Goal: Task Accomplishment & Management: Complete application form

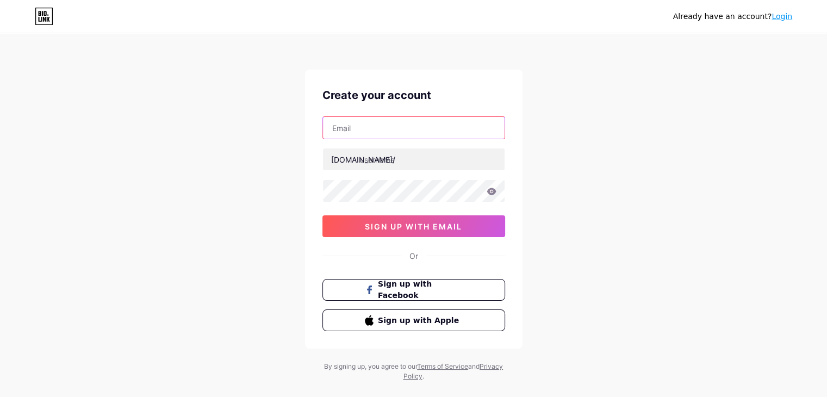
click at [463, 132] on input "text" at bounding box center [414, 128] width 182 height 22
type input "[EMAIL_ADDRESS][DOMAIN_NAME]"
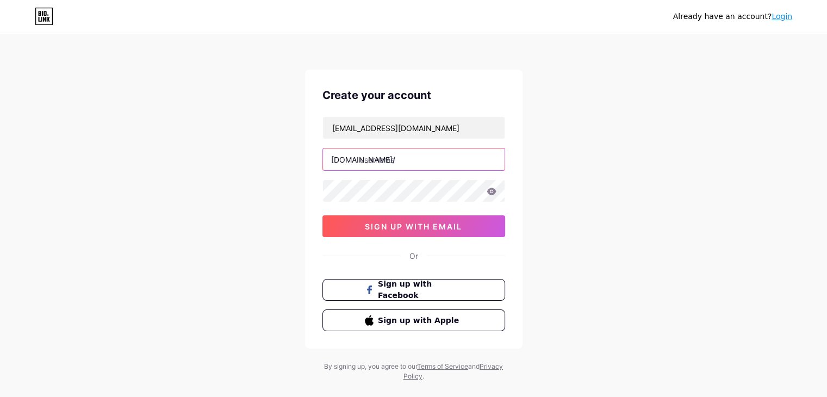
click at [415, 158] on input "text" at bounding box center [414, 159] width 182 height 22
type input "sameersain"
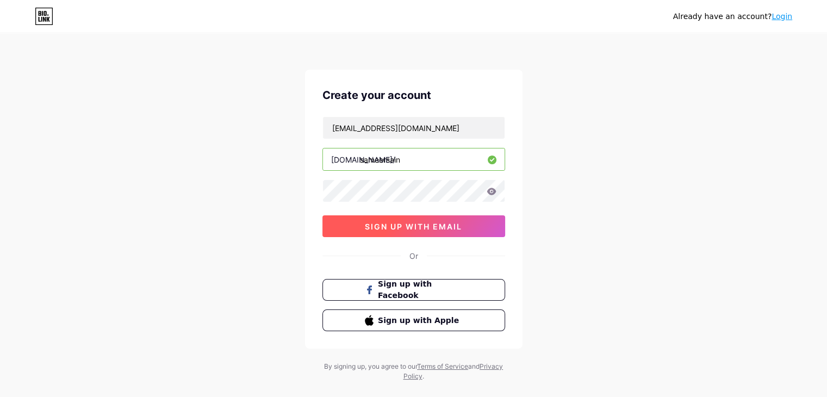
click at [459, 232] on button "sign up with email" at bounding box center [413, 226] width 183 height 22
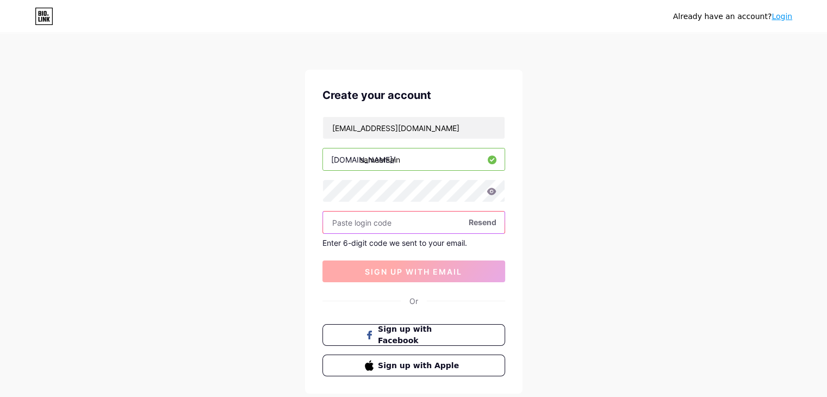
paste input "692658"
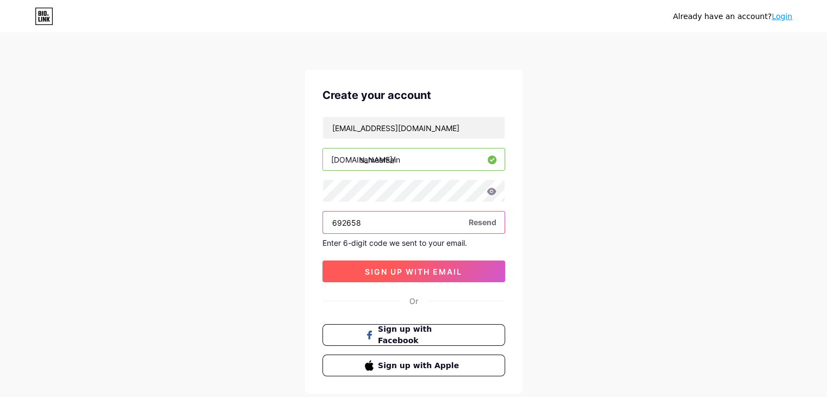
type input "692658"
click at [475, 274] on button "sign up with email" at bounding box center [413, 271] width 183 height 22
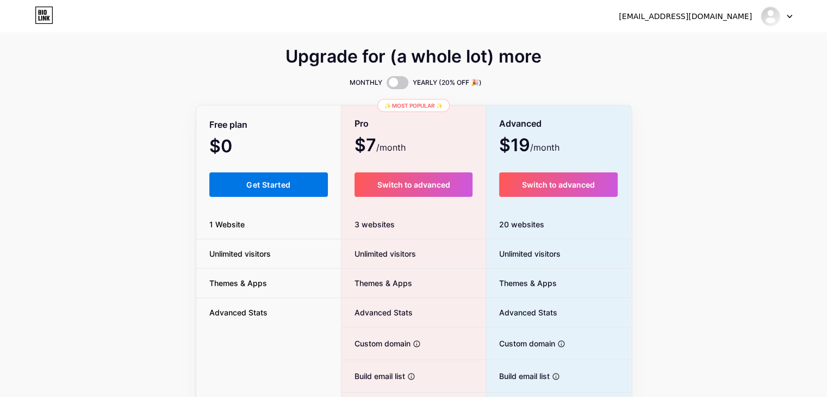
click at [263, 186] on span "Get Started" at bounding box center [268, 184] width 44 height 9
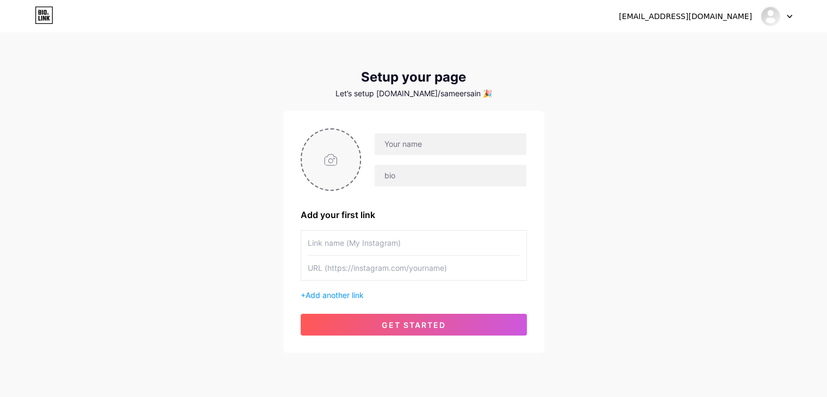
click at [343, 154] on input "file" at bounding box center [331, 159] width 59 height 60
type input "C:\fakepath\Screenshot [DATE] 231916.png"
click at [424, 142] on input "text" at bounding box center [450, 144] width 151 height 22
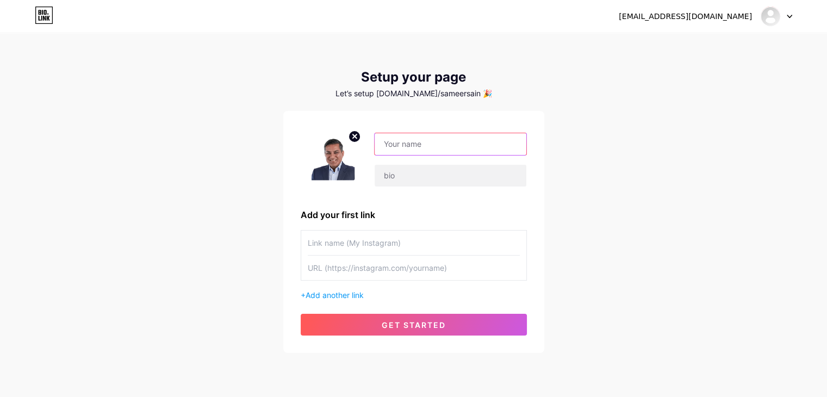
paste input "[PERSON_NAME]"
type input "[PERSON_NAME]"
click at [400, 163] on div "[PERSON_NAME]" at bounding box center [443, 160] width 165 height 54
click at [387, 197] on div "[PERSON_NAME] Add your first link + Add another link get started" at bounding box center [414, 231] width 226 height 207
click at [413, 181] on input "text" at bounding box center [450, 176] width 151 height 22
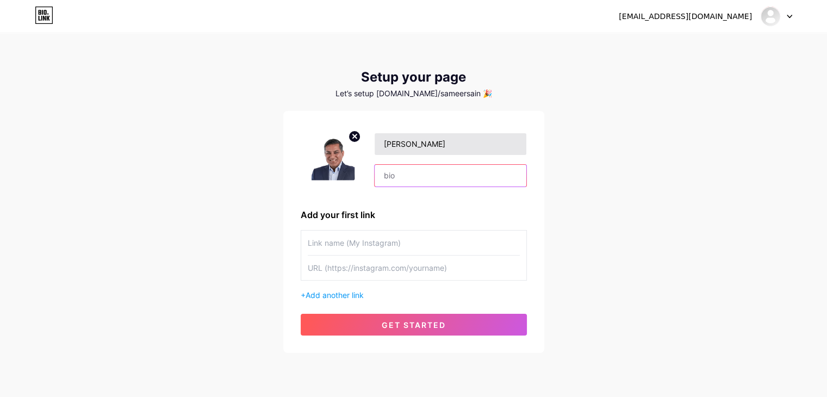
paste input "[PERSON_NAME] is the co-founder and CEO of Everstone, based in [GEOGRAPHIC_DATA…"
type input "[PERSON_NAME] is the co-founder and CEO of Everstone, based in [GEOGRAPHIC_DATA…"
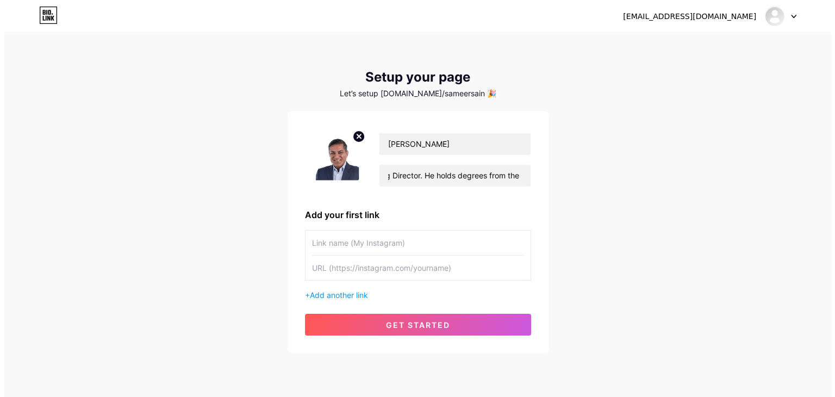
scroll to position [0, 0]
click at [355, 246] on input "text" at bounding box center [414, 243] width 212 height 24
type input "Website"
paste input "[URL][DOMAIN_NAME]"
type input "[URL][DOMAIN_NAME]"
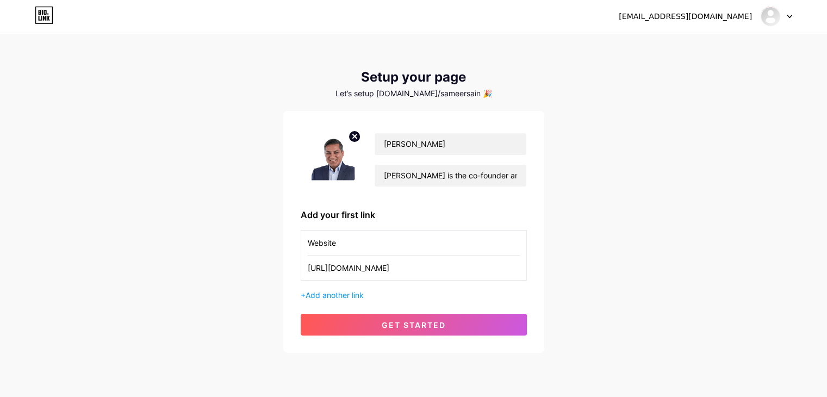
click at [374, 311] on div "[PERSON_NAME] [PERSON_NAME] is the co-founder and CEO of Everstone, based in [G…" at bounding box center [414, 231] width 226 height 207
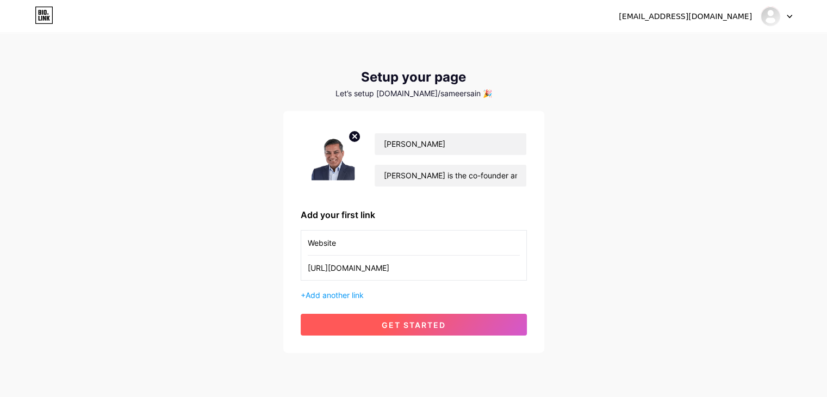
click at [370, 325] on button "get started" at bounding box center [414, 325] width 226 height 22
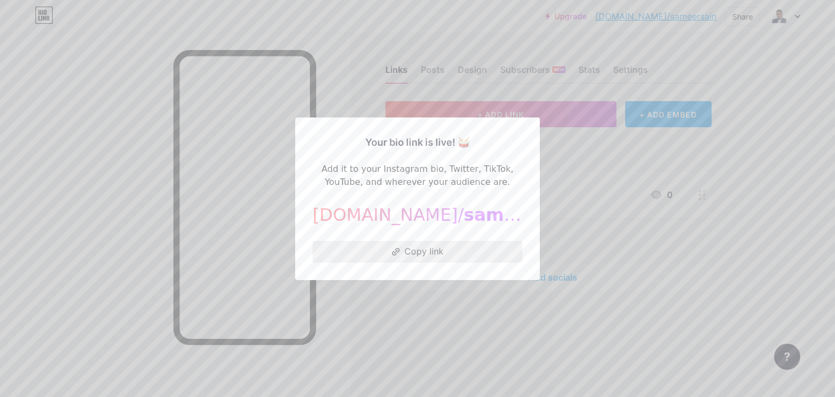
click at [439, 248] on button "Copy link" at bounding box center [418, 252] width 210 height 22
